Goal: Find specific page/section: Find specific page/section

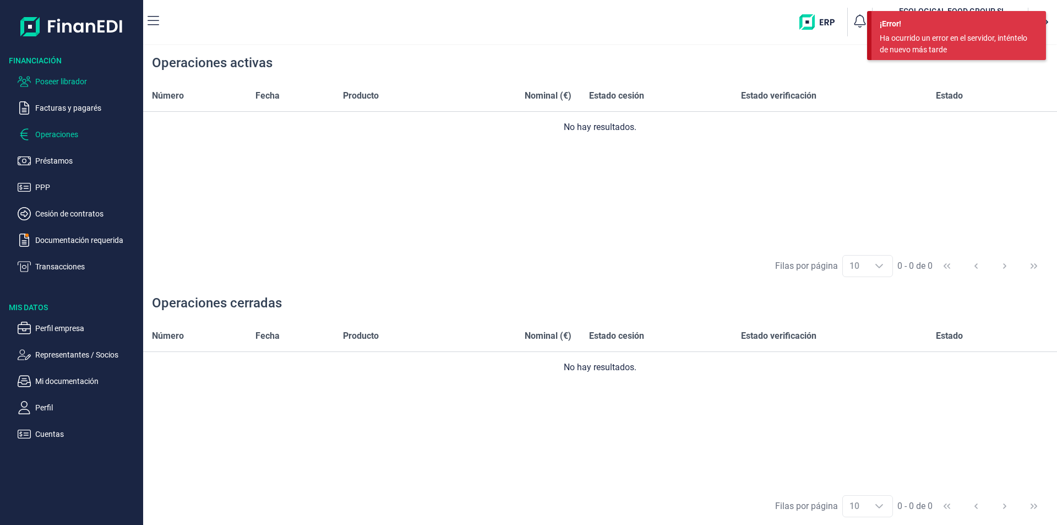
click at [75, 84] on p "Poseer librador" at bounding box center [87, 81] width 104 height 13
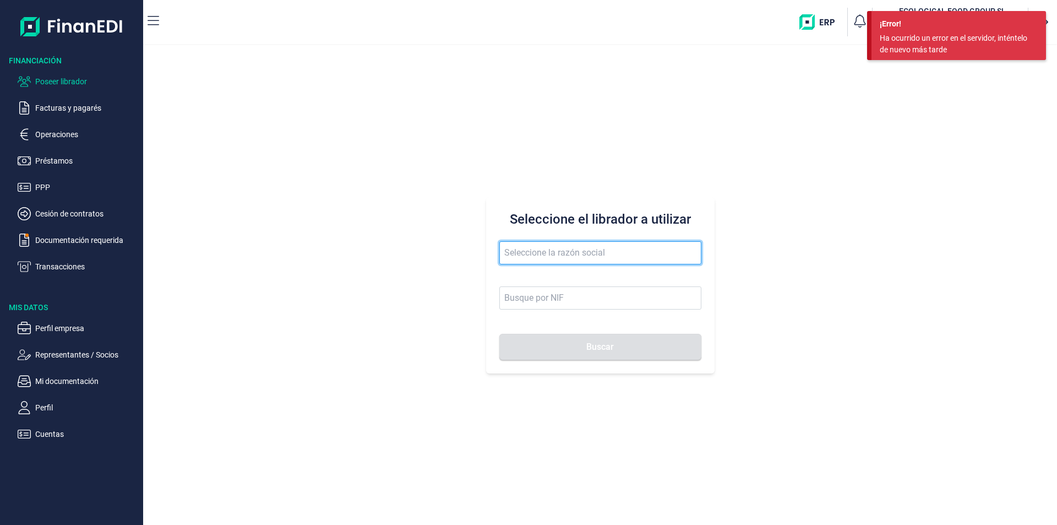
click at [548, 257] on input "text" at bounding box center [600, 252] width 202 height 23
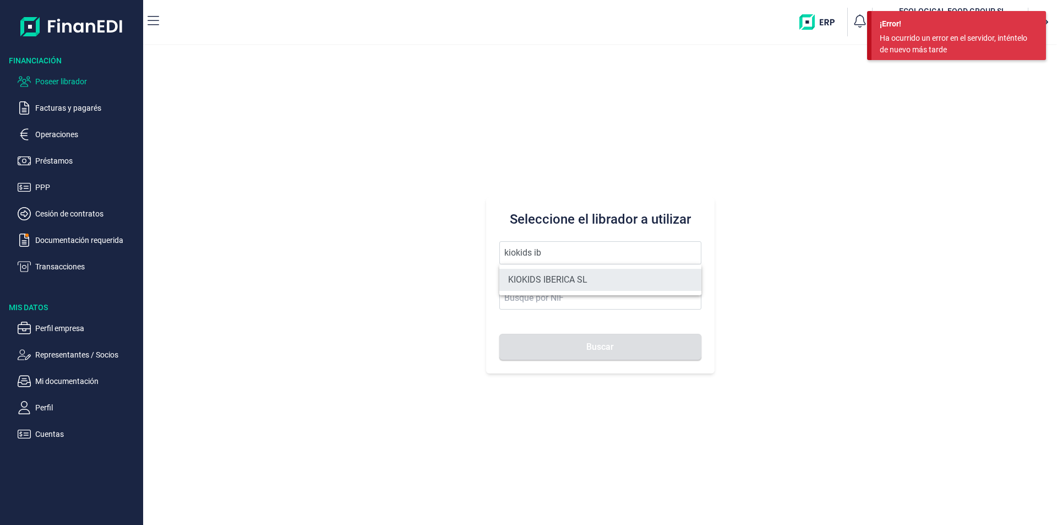
click at [567, 281] on li "KIOKIDS IBERICA SL" at bounding box center [600, 280] width 202 height 22
type input "KIOKIDS IBERICA SL"
type input "B73738304"
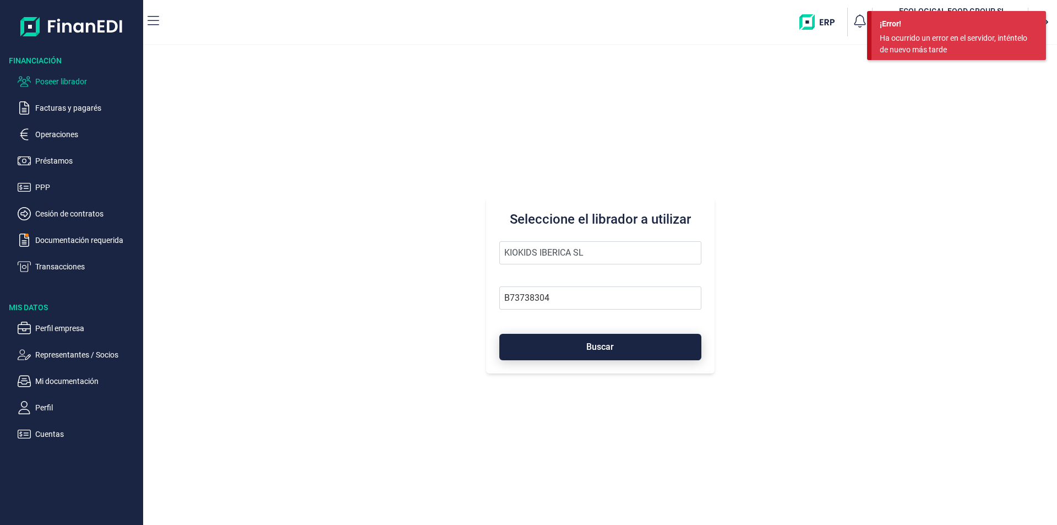
click at [572, 347] on button "Buscar" at bounding box center [600, 347] width 202 height 26
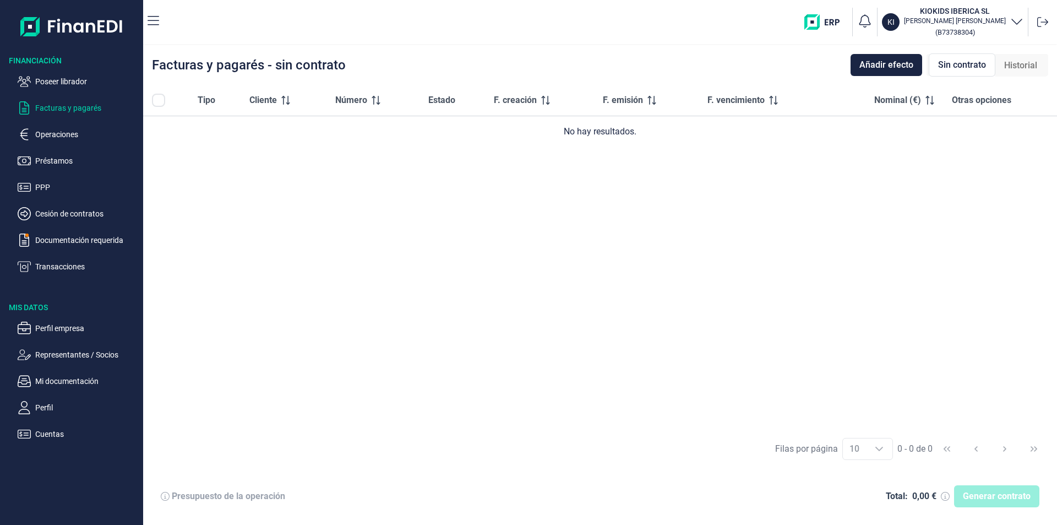
click at [1026, 69] on span "Historial" at bounding box center [1020, 65] width 33 height 13
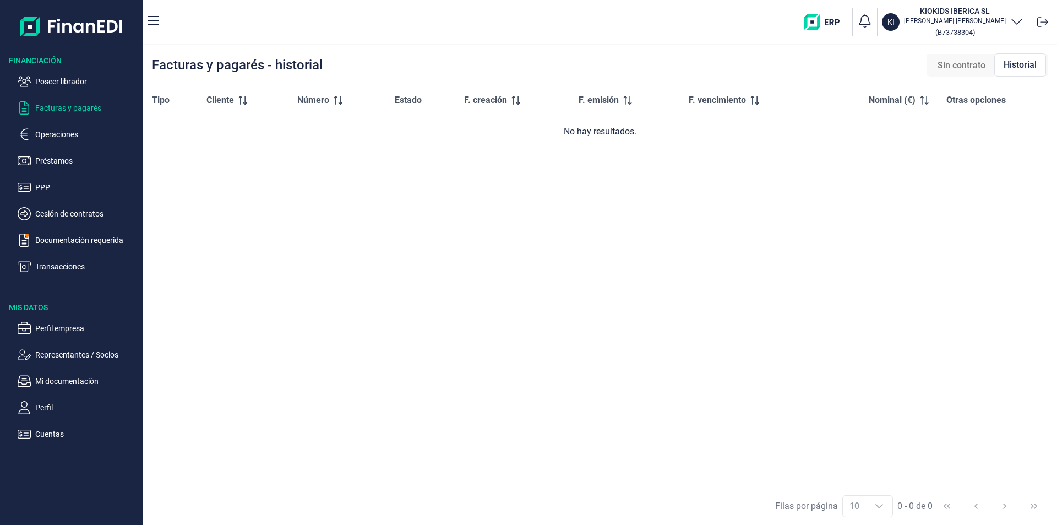
click at [982, 62] on span "Sin contrato" at bounding box center [962, 65] width 48 height 13
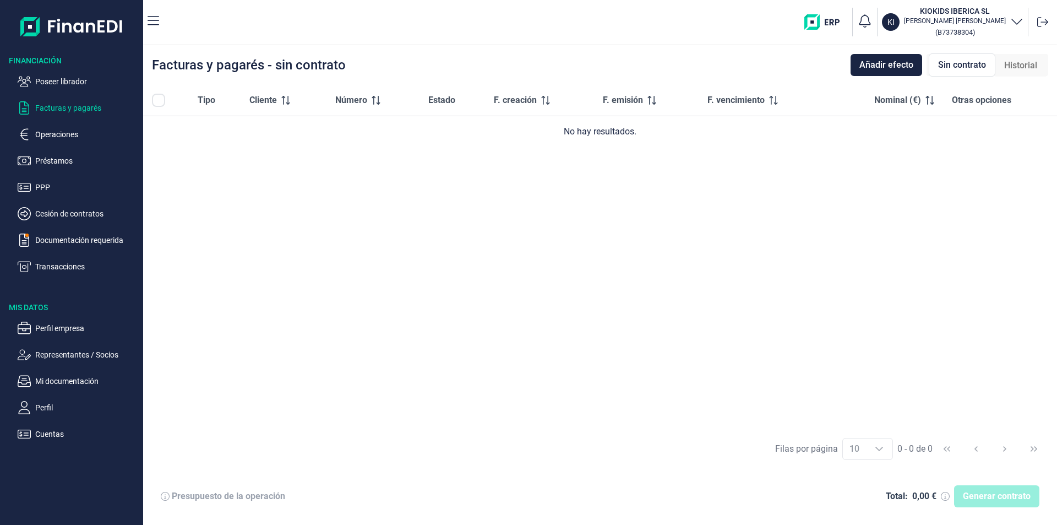
click at [676, 236] on div "Tipo Cliente Número Estado F. creación F. emisión F. vencimiento Nominal (€) Ot…" at bounding box center [600, 257] width 914 height 345
click at [59, 81] on p "Poseer librador" at bounding box center [87, 81] width 104 height 13
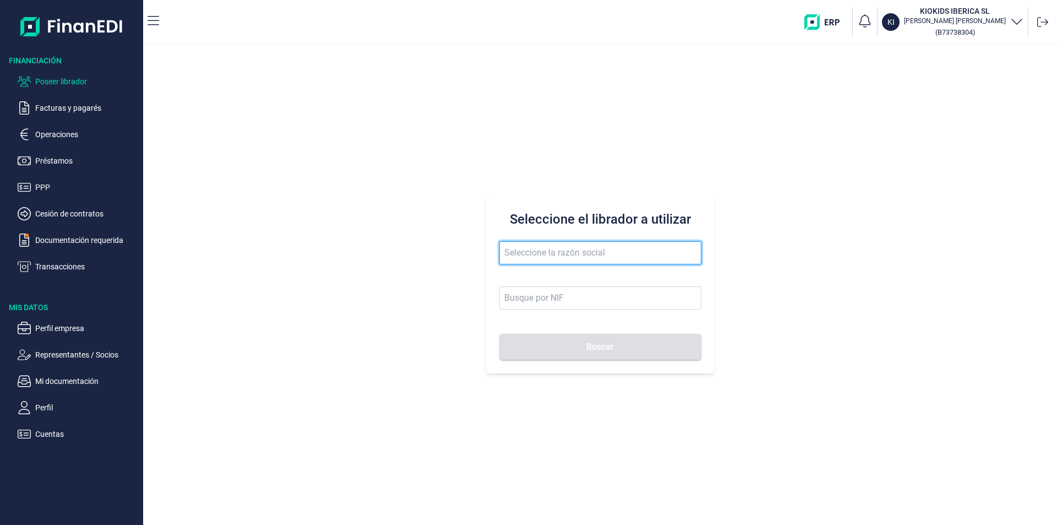
click at [523, 249] on input "text" at bounding box center [600, 252] width 202 height 23
type input "b"
drag, startPoint x: 568, startPoint y: 249, endPoint x: 520, endPoint y: 243, distance: 48.8
click at [520, 243] on input "frutas y ser" at bounding box center [600, 252] width 202 height 23
type input "f"
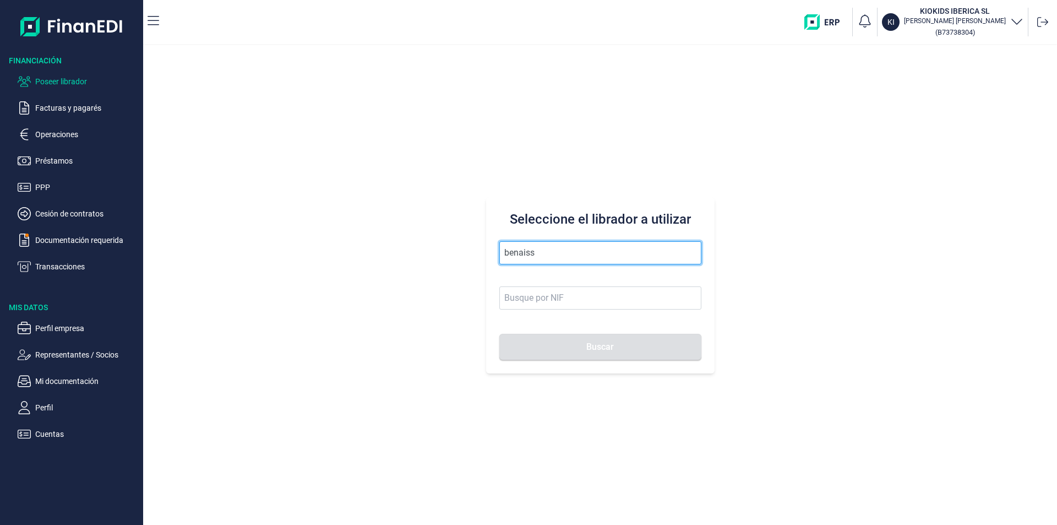
drag, startPoint x: 552, startPoint y: 251, endPoint x: 502, endPoint y: 251, distance: 50.1
click at [502, 251] on input "benaiss" at bounding box center [600, 252] width 202 height 23
click at [536, 254] on input "benaiss" at bounding box center [600, 252] width 202 height 23
click at [499, 334] on button "Buscar" at bounding box center [600, 347] width 202 height 26
click at [535, 253] on input "benaiss" at bounding box center [600, 252] width 202 height 23
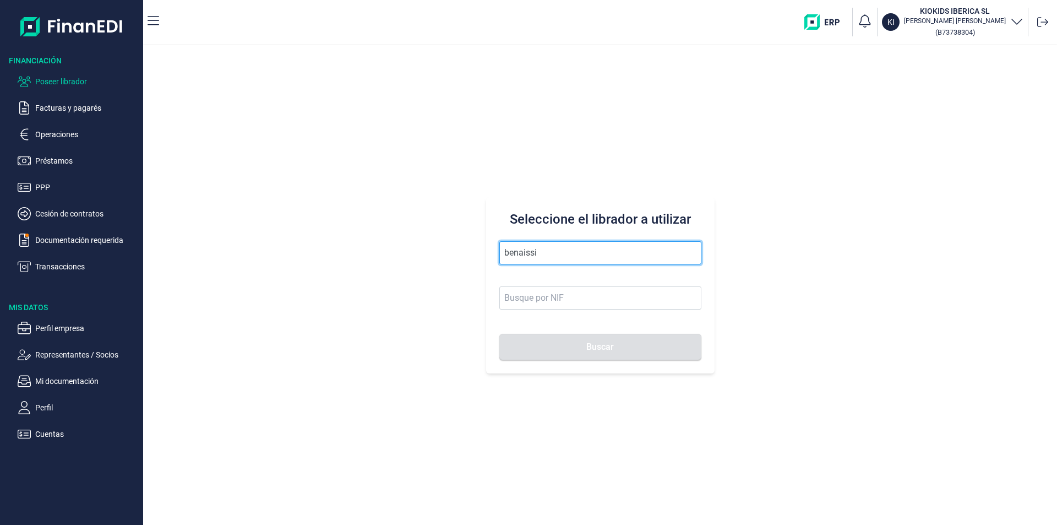
type input "benaissi"
click at [499, 334] on button "Buscar" at bounding box center [600, 347] width 202 height 26
drag, startPoint x: 536, startPoint y: 254, endPoint x: 491, endPoint y: 246, distance: 46.4
click at [491, 246] on div "Seleccione el librador a utilizar benaissi Buscar" at bounding box center [600, 285] width 229 height 176
click at [517, 252] on input "text" at bounding box center [600, 252] width 202 height 23
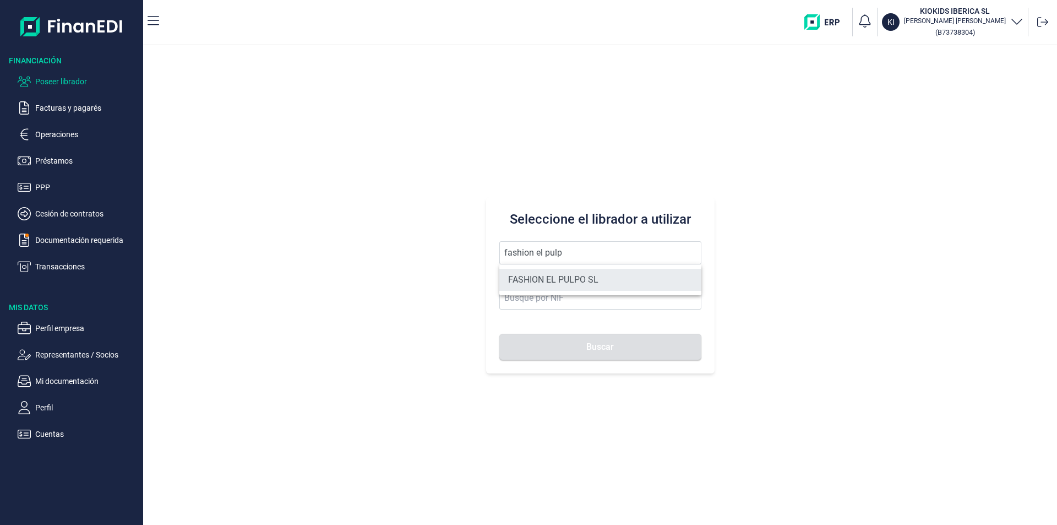
click at [599, 280] on li "FASHION EL PULPO SL" at bounding box center [600, 280] width 202 height 22
type input "FASHION EL PULPO SL"
type input "B70567763"
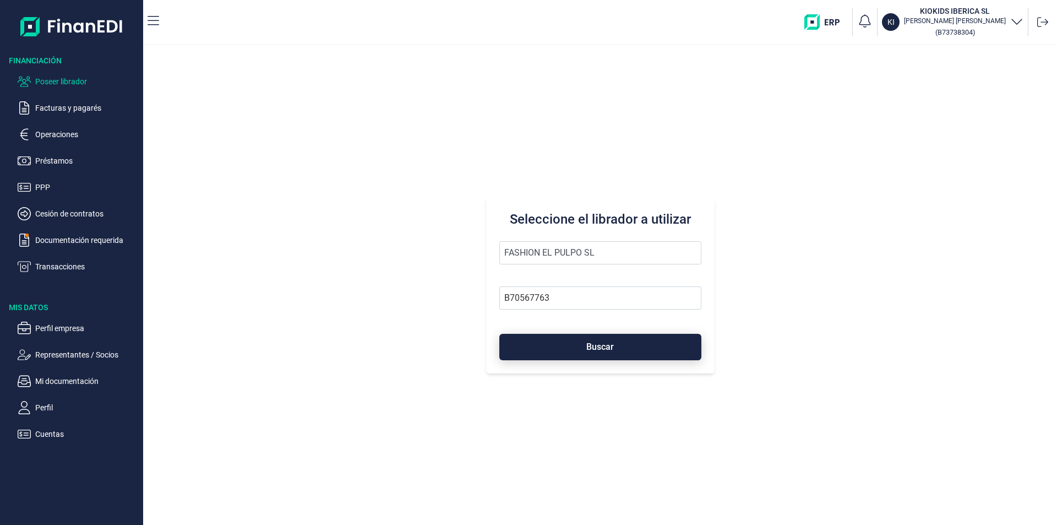
click at [577, 342] on button "Buscar" at bounding box center [600, 347] width 202 height 26
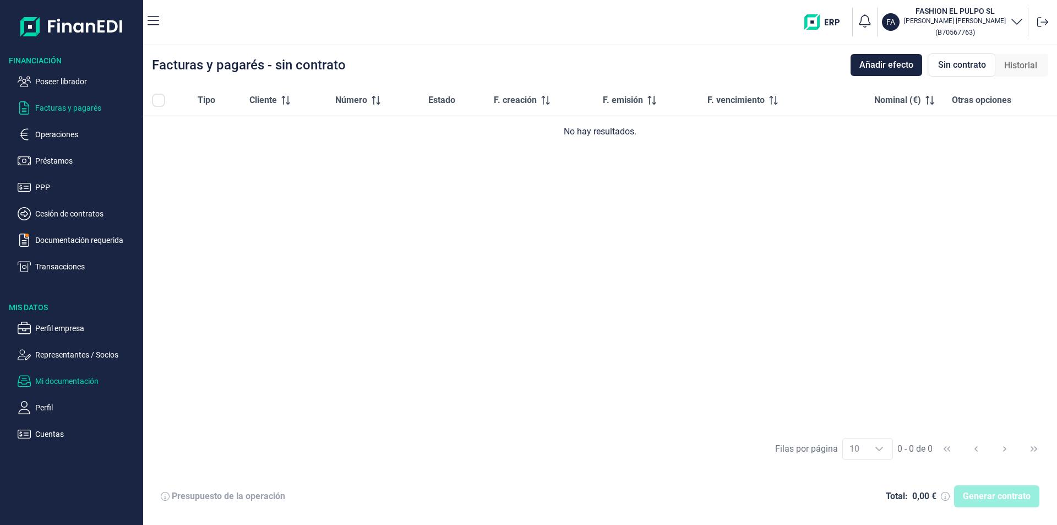
click at [70, 382] on p "Mi documentación" at bounding box center [87, 380] width 104 height 13
